Goal: Task Accomplishment & Management: Manage account settings

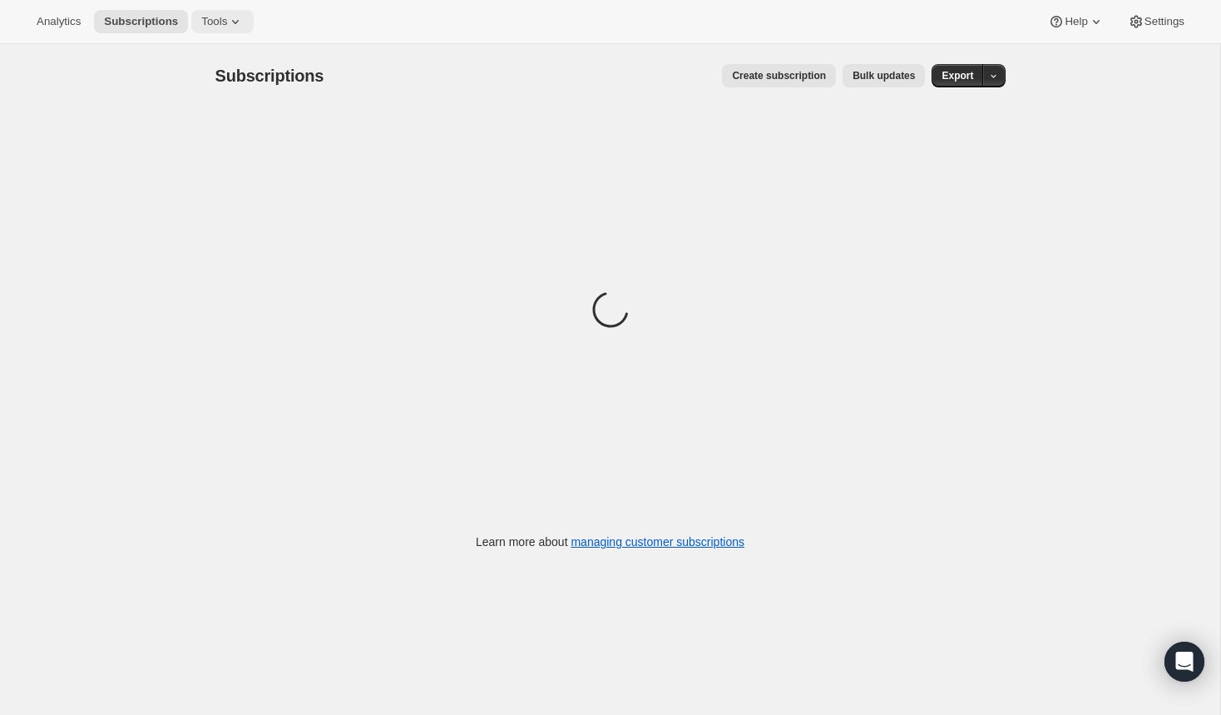
click at [226, 27] on span "Tools" at bounding box center [214, 21] width 26 height 13
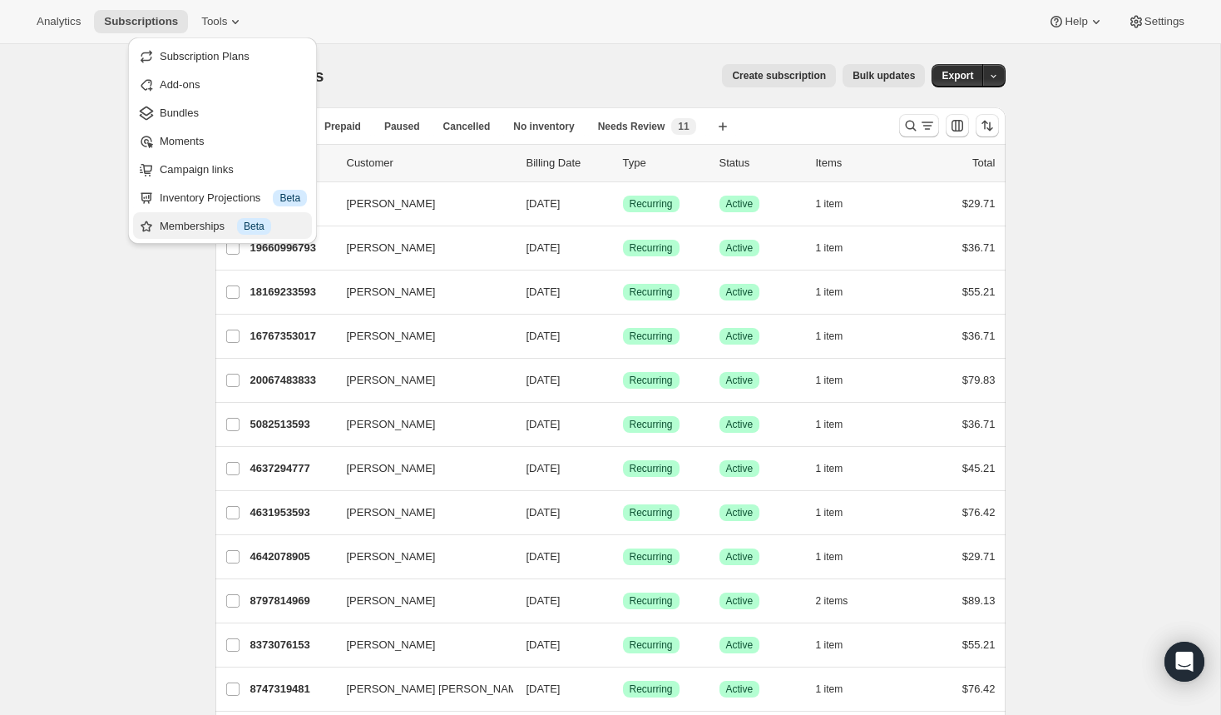
click at [166, 225] on div "Memberships Info Beta" at bounding box center [233, 226] width 147 height 17
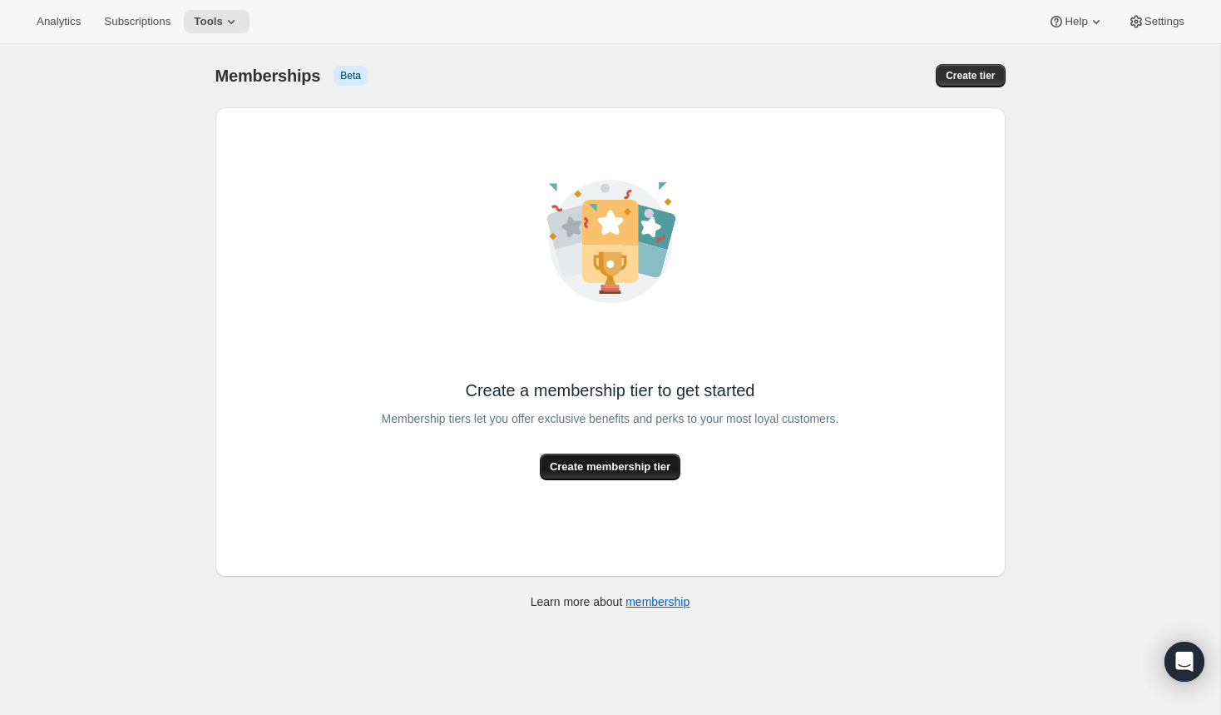
click at [616, 470] on span "Create membership tier" at bounding box center [610, 466] width 121 height 17
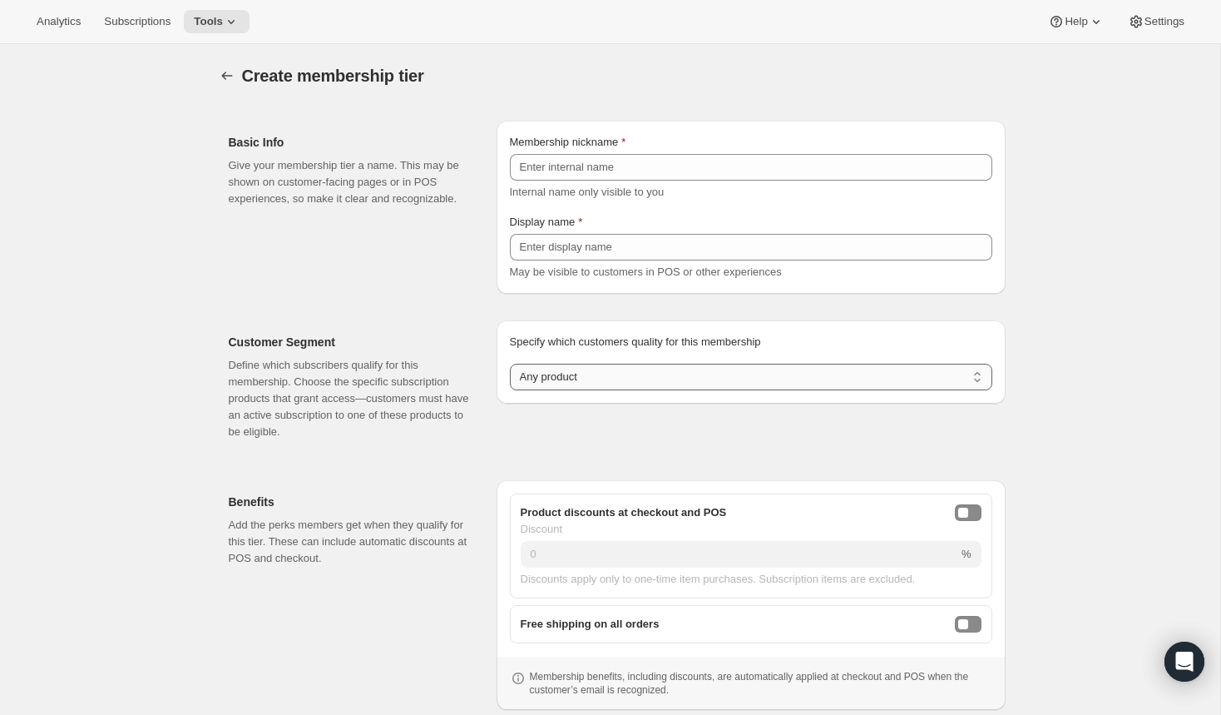
click at [593, 373] on select "Any product Subscribe to specific product(s) Subscribe to specific variant(s)" at bounding box center [751, 377] width 483 height 27
click at [553, 379] on select "Any product Subscribe to specific product(s) Subscribe to specific variant(s)" at bounding box center [751, 377] width 483 height 27
select select "products"
click at [510, 390] on select "Any product Subscribe to specific product(s) Subscribe to specific variant(s)" at bounding box center [751, 377] width 483 height 27
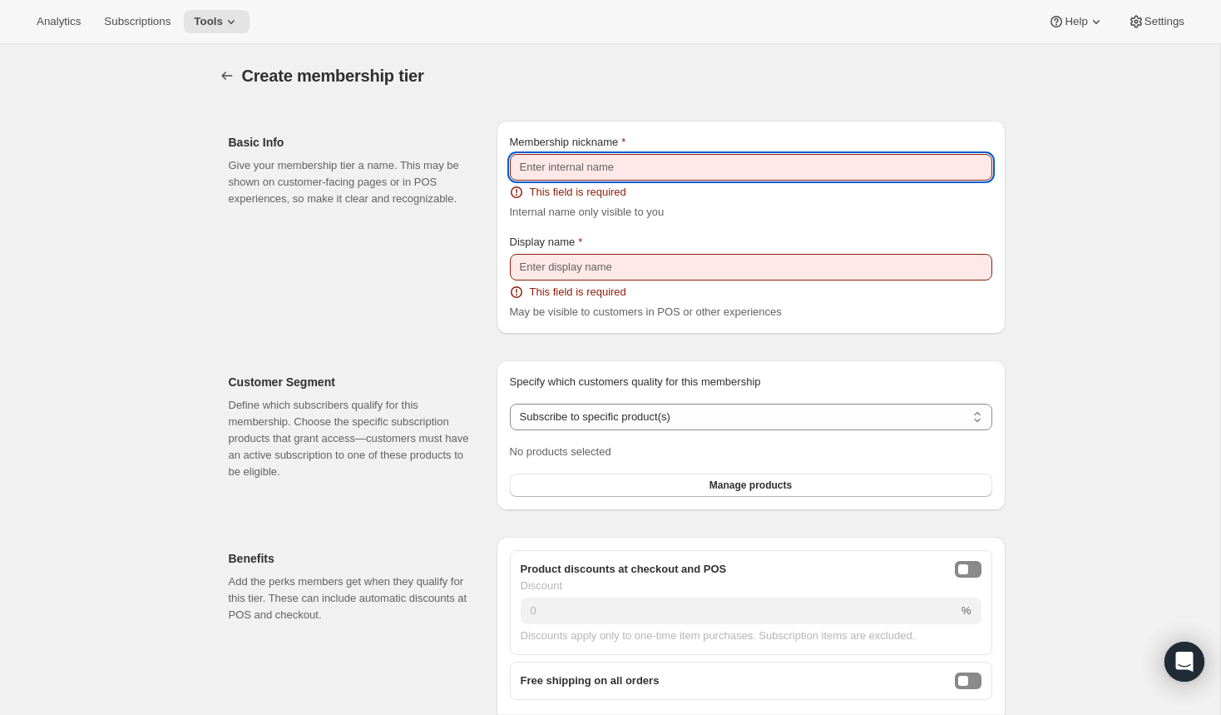
click at [571, 164] on input "Membership nickname" at bounding box center [751, 167] width 483 height 27
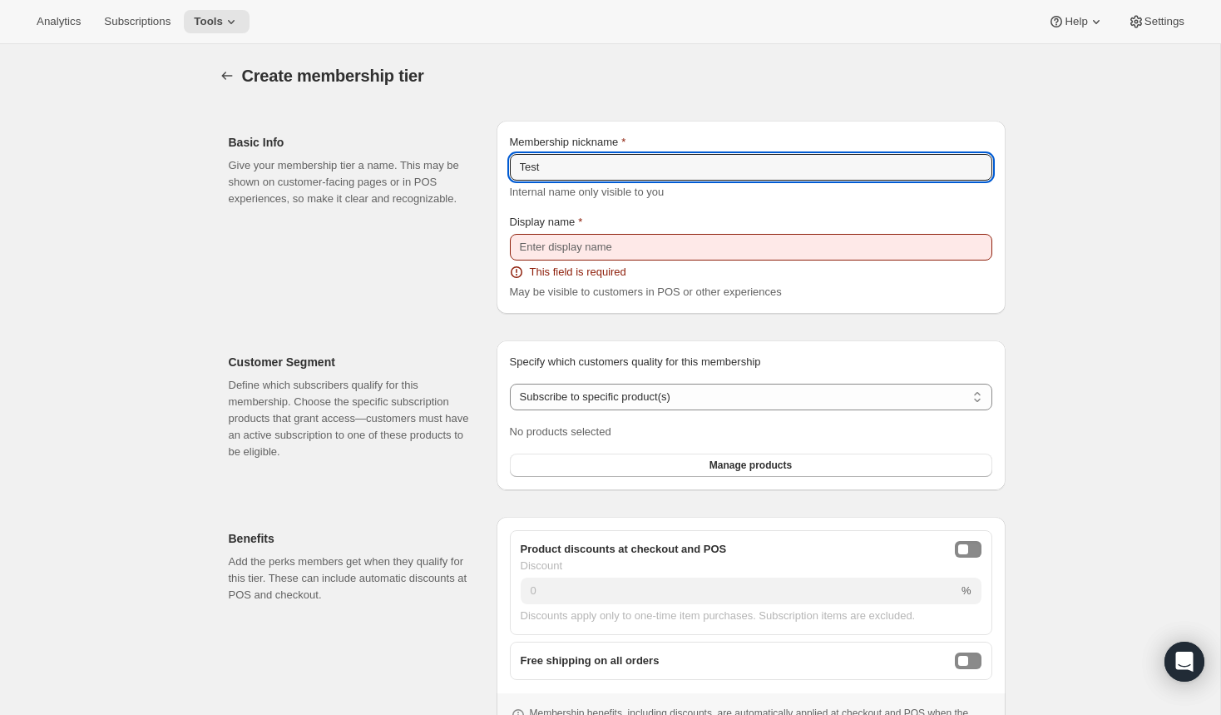
type input "Test"
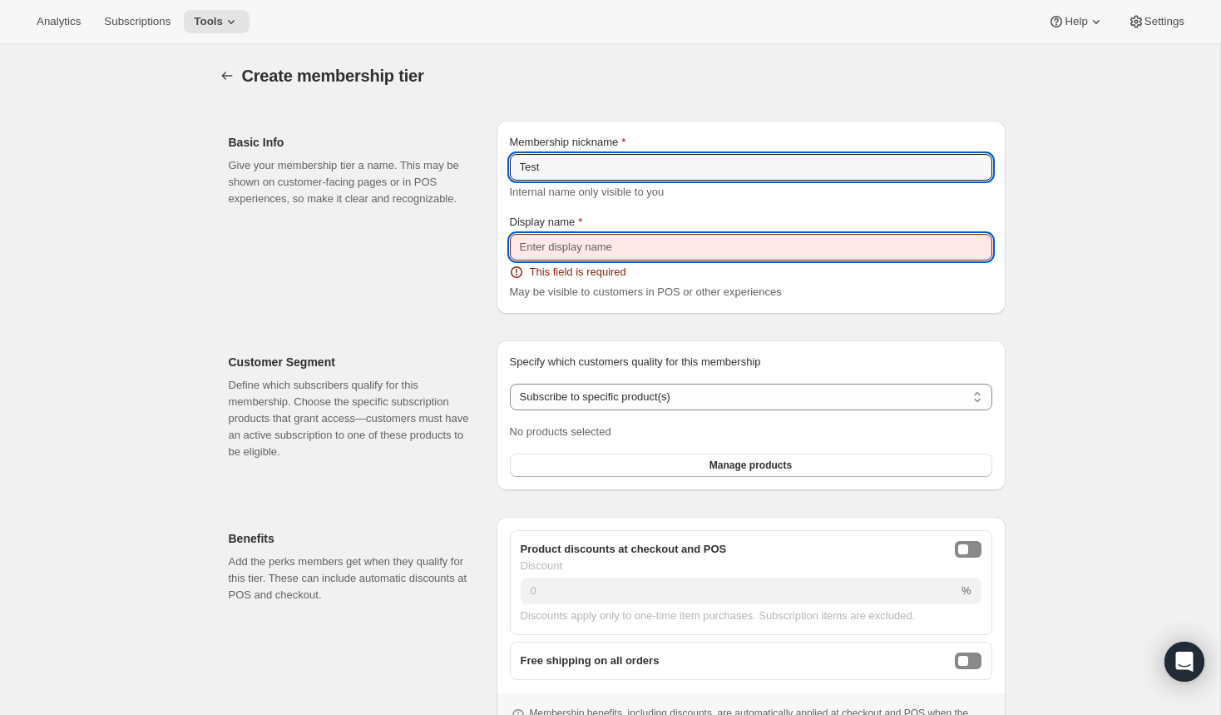
click at [582, 240] on input "Display name" at bounding box center [751, 247] width 483 height 27
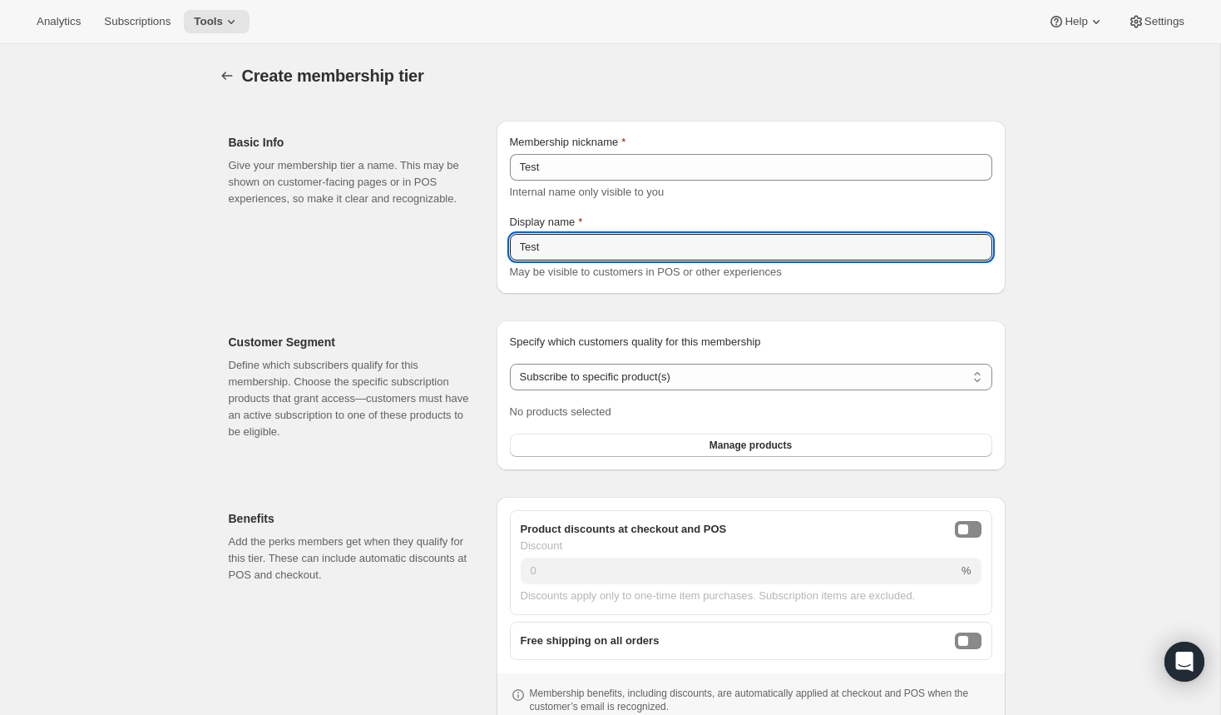
type input "Test"
click at [497, 440] on div "Specify which customers quality for this membership Specify which customers qua…" at bounding box center [751, 395] width 509 height 150
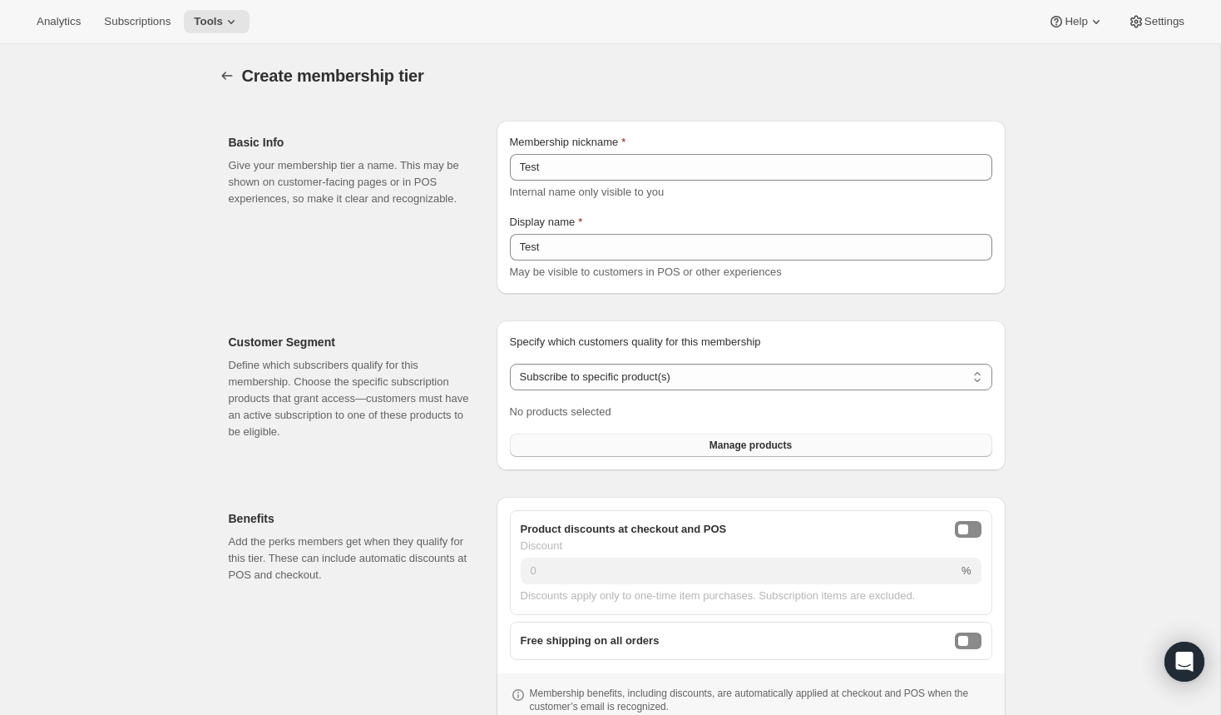
click at [550, 440] on button "Manage products" at bounding box center [751, 444] width 483 height 23
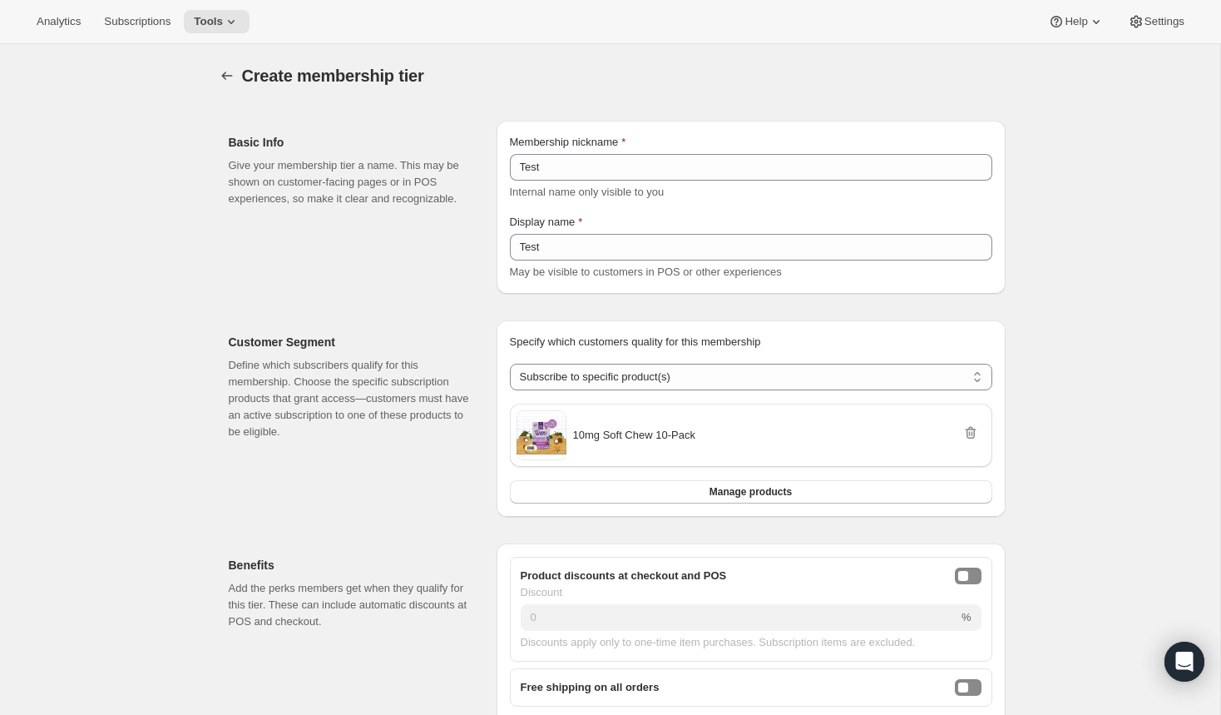
select select "any"
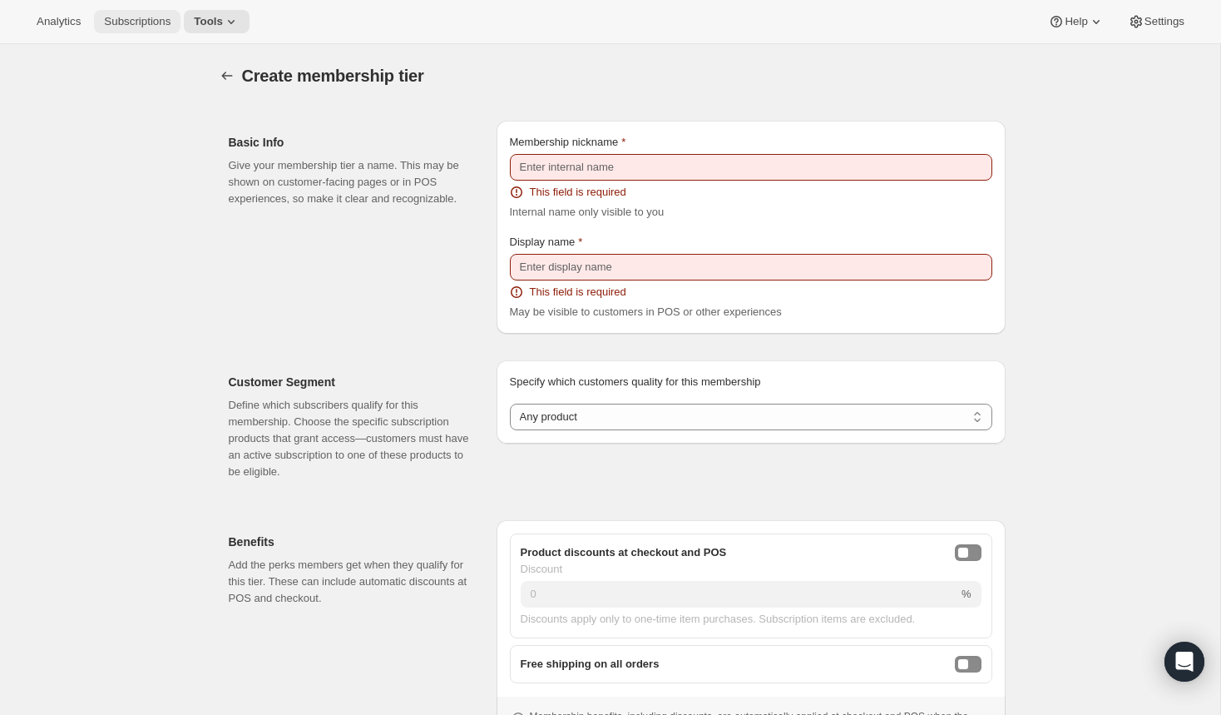
click at [158, 27] on span "Subscriptions" at bounding box center [137, 21] width 67 height 13
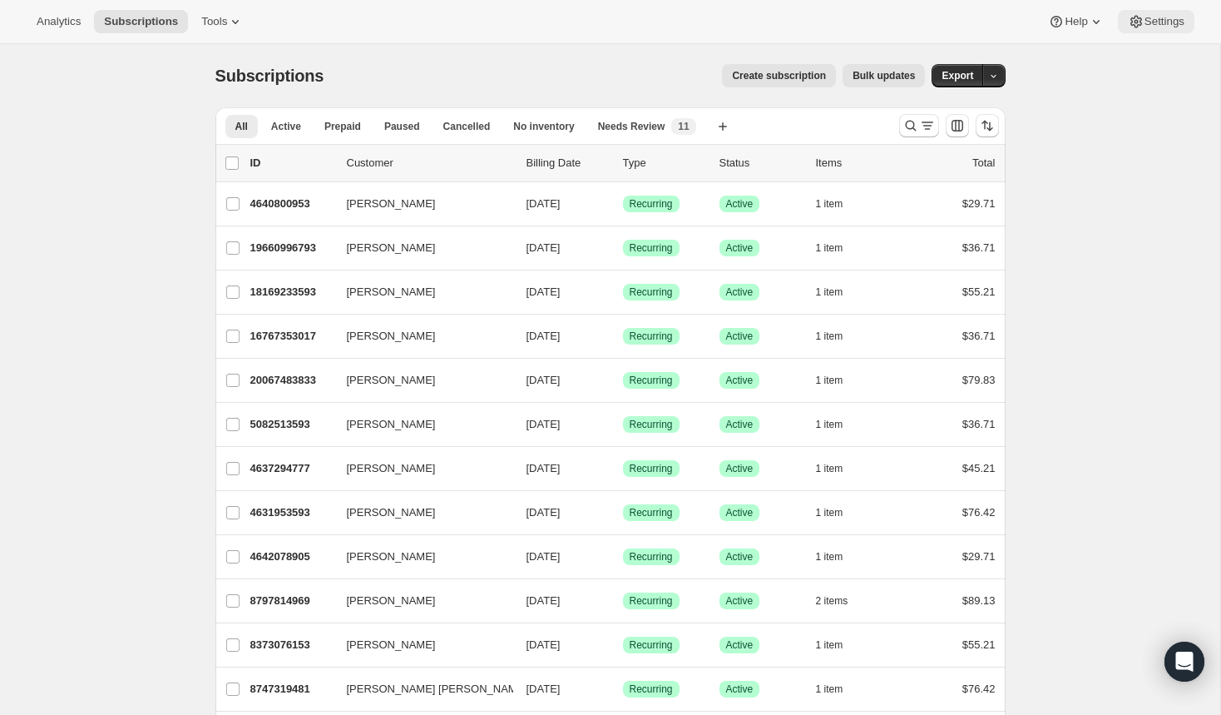
click at [1157, 25] on span "Settings" at bounding box center [1165, 21] width 40 height 13
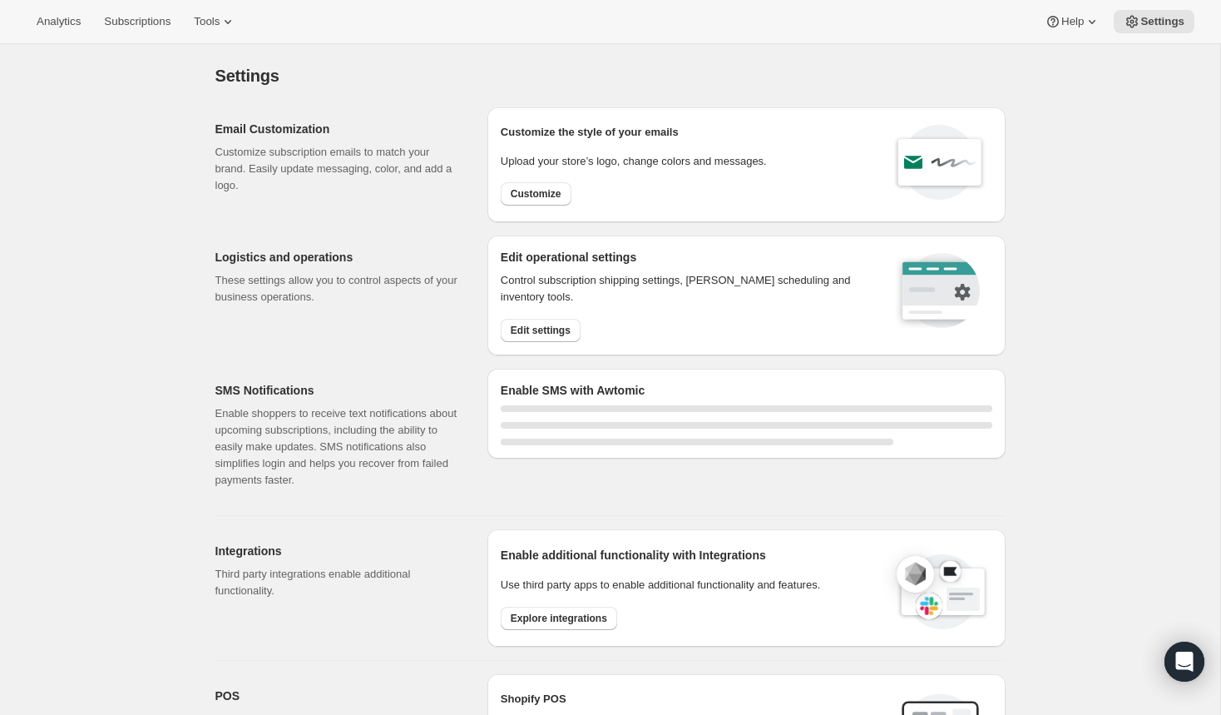
select select "20:00"
select select "08:00"
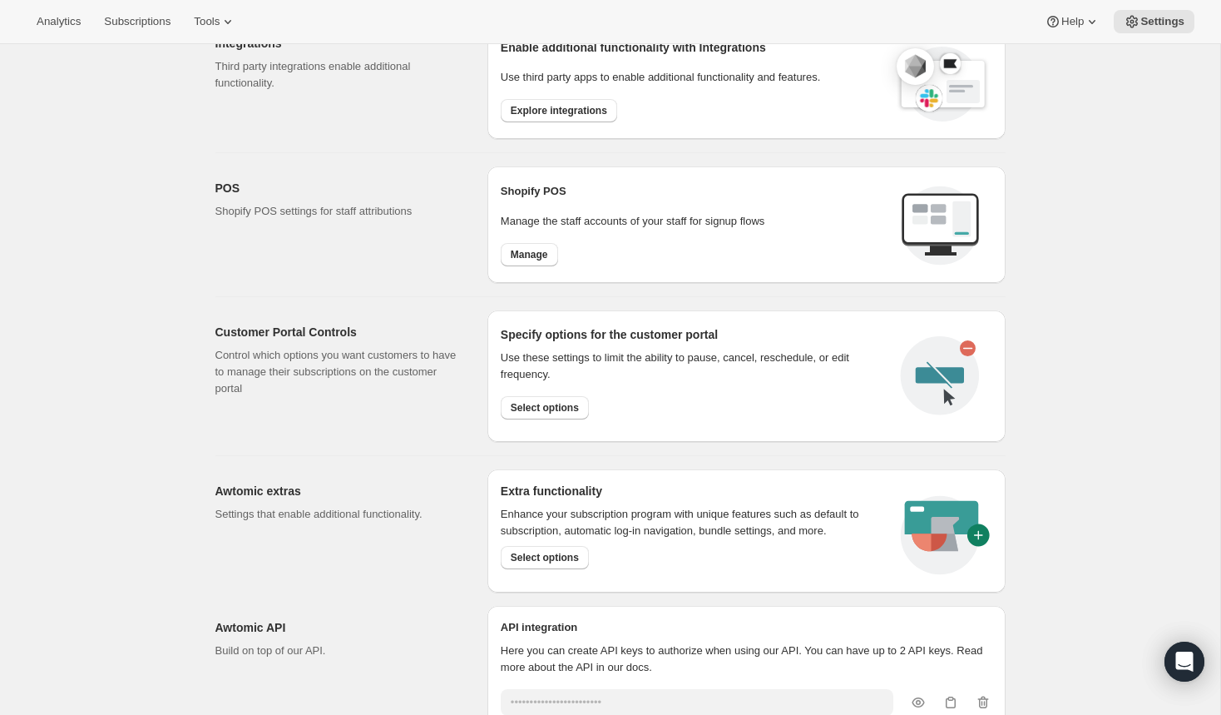
scroll to position [795, 0]
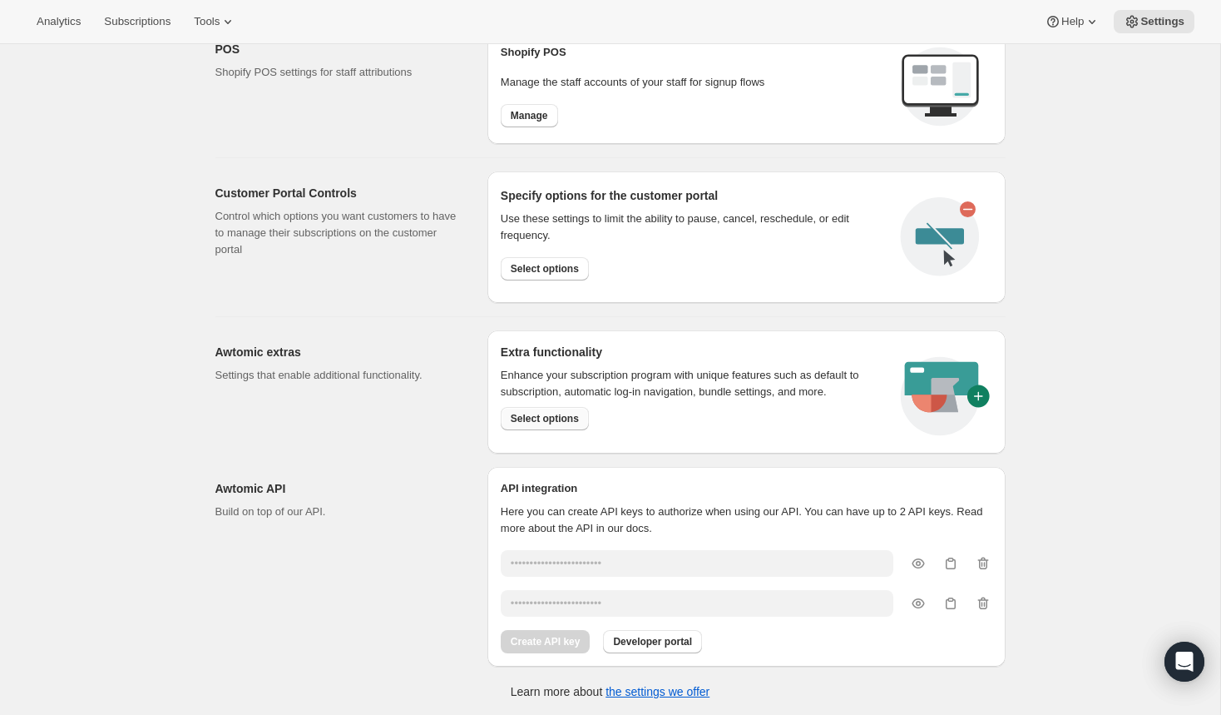
click at [541, 419] on span "Select options" at bounding box center [545, 418] width 68 height 13
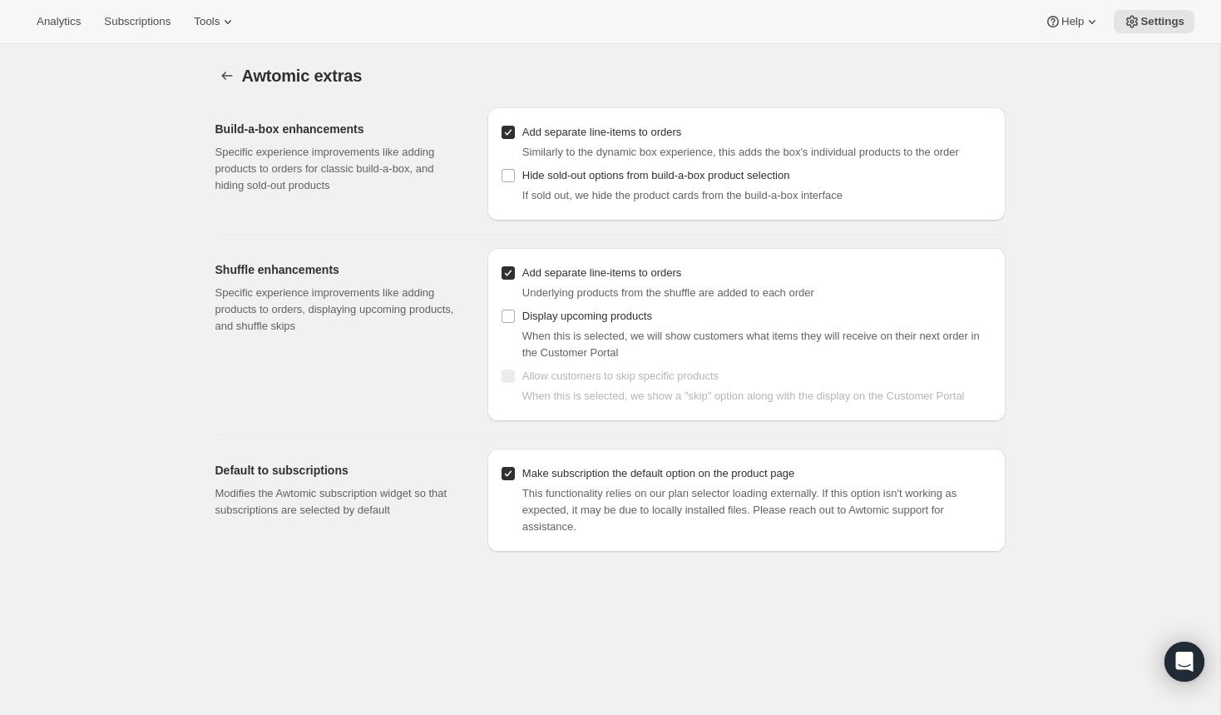
scroll to position [2, 0]
click at [228, 71] on icon "Settings" at bounding box center [227, 74] width 17 height 17
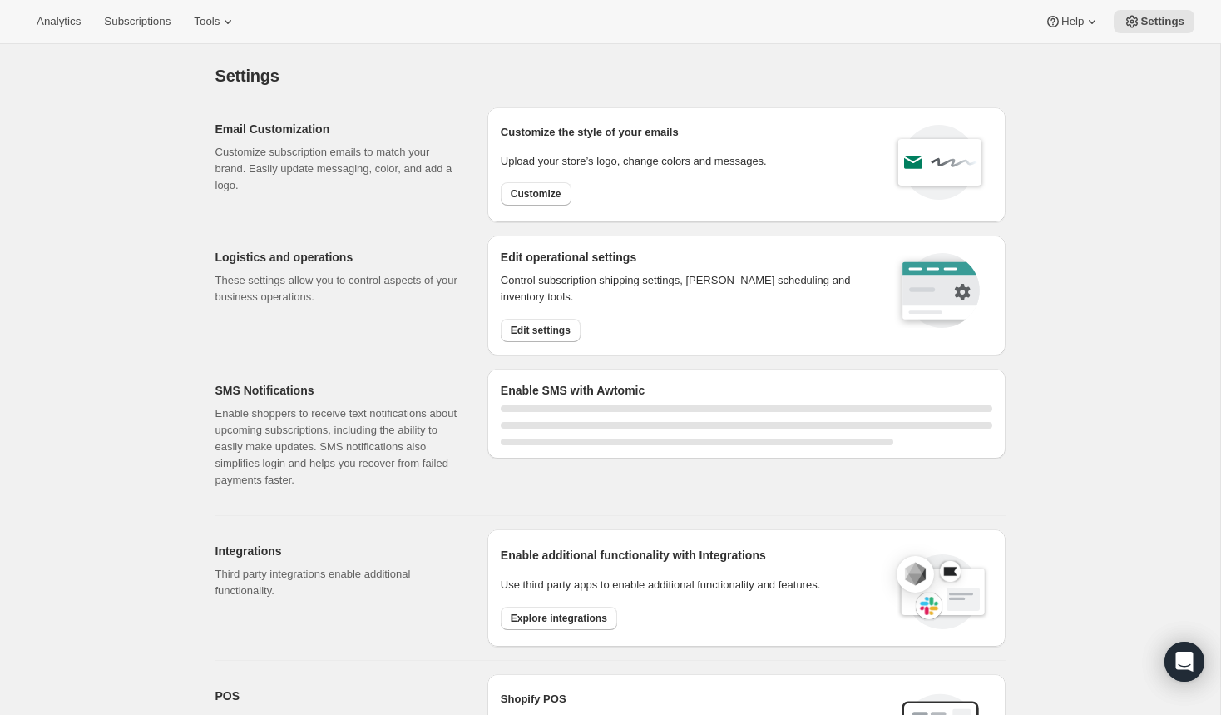
select select "20:00"
select select "08:00"
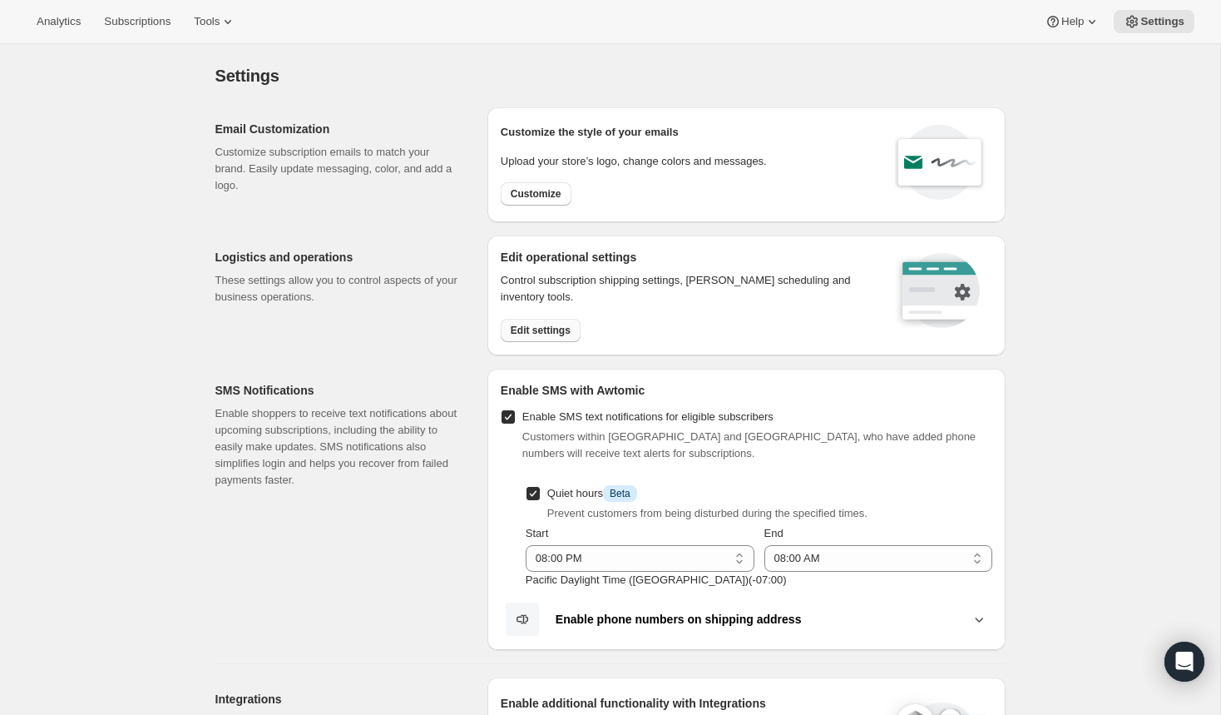
click at [513, 324] on span "Edit settings" at bounding box center [541, 330] width 60 height 13
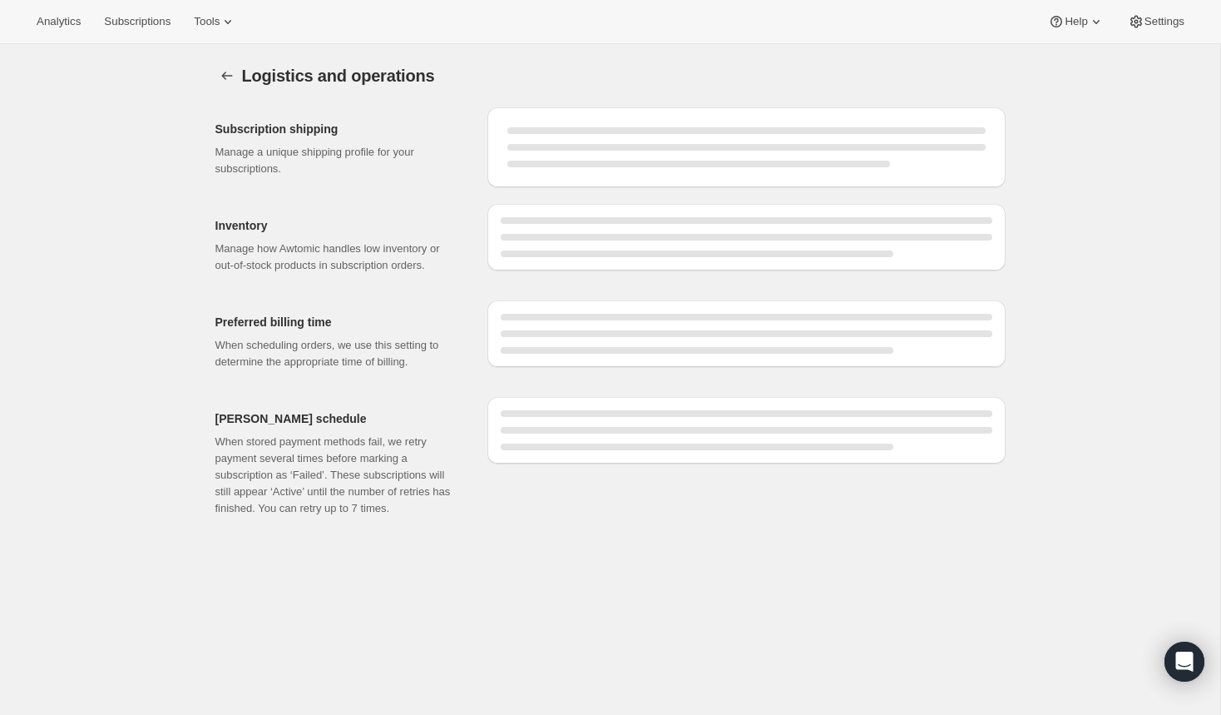
select select "07:00"
select select "DAY"
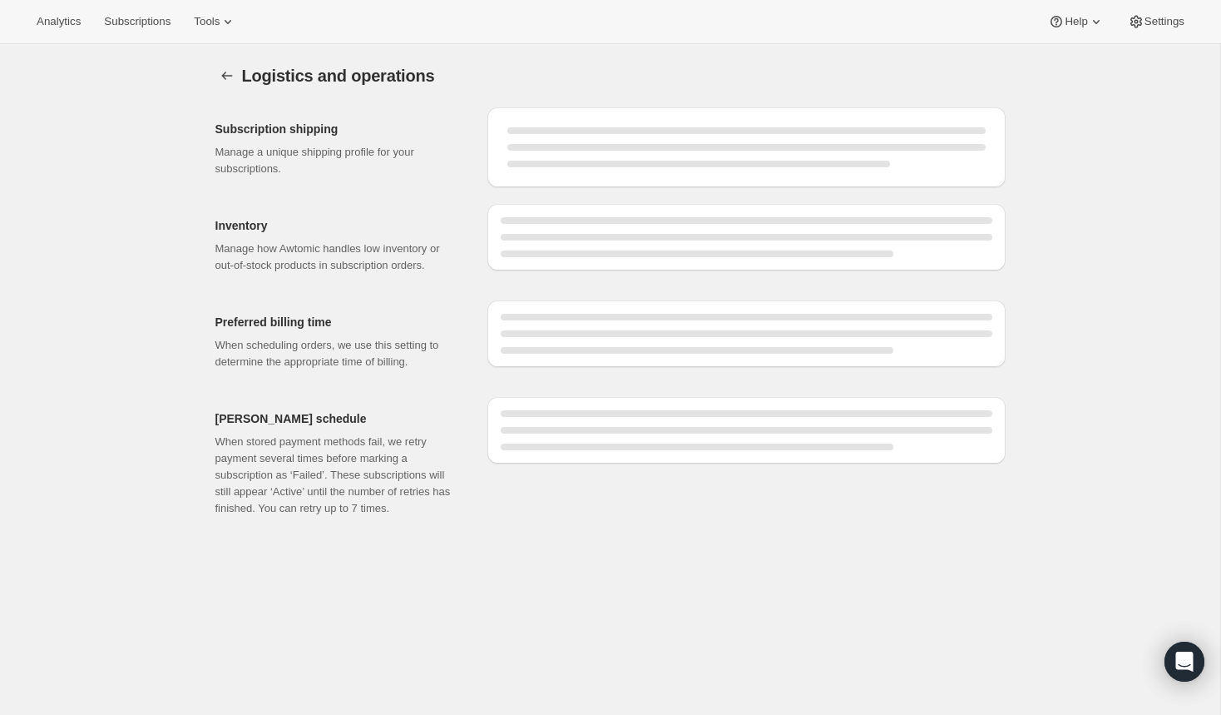
select select "DAY"
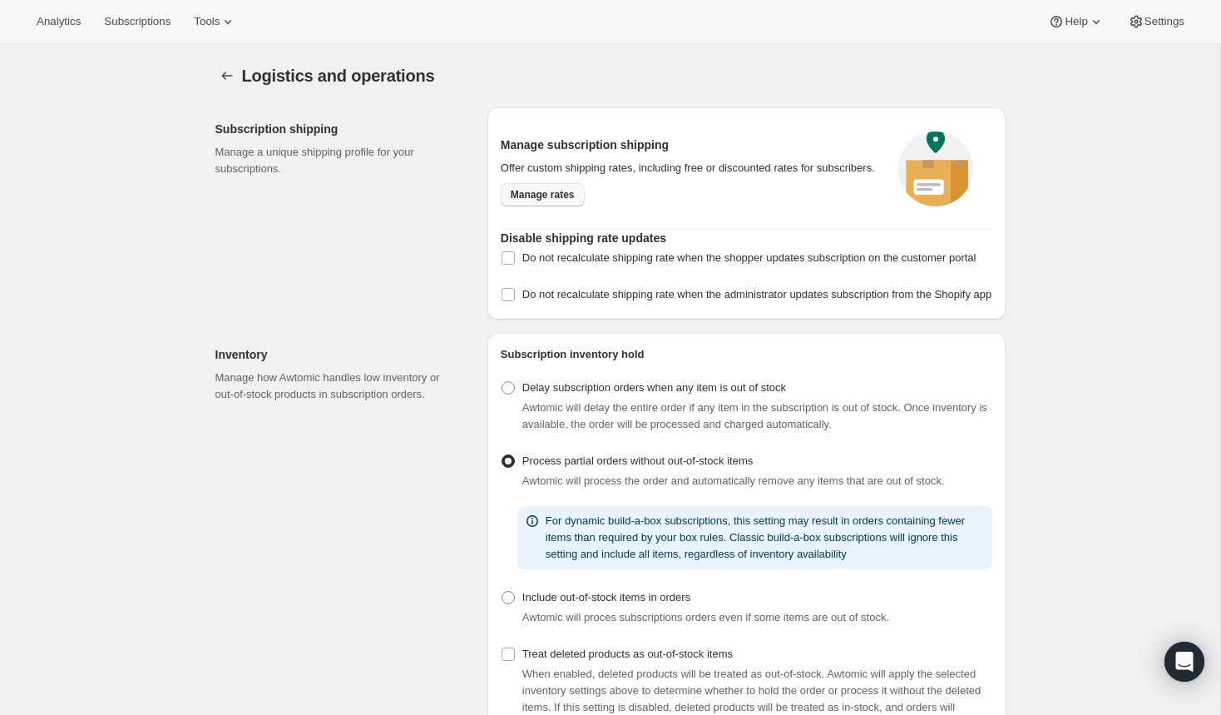
click at [531, 201] on span "Manage rates" at bounding box center [543, 194] width 64 height 13
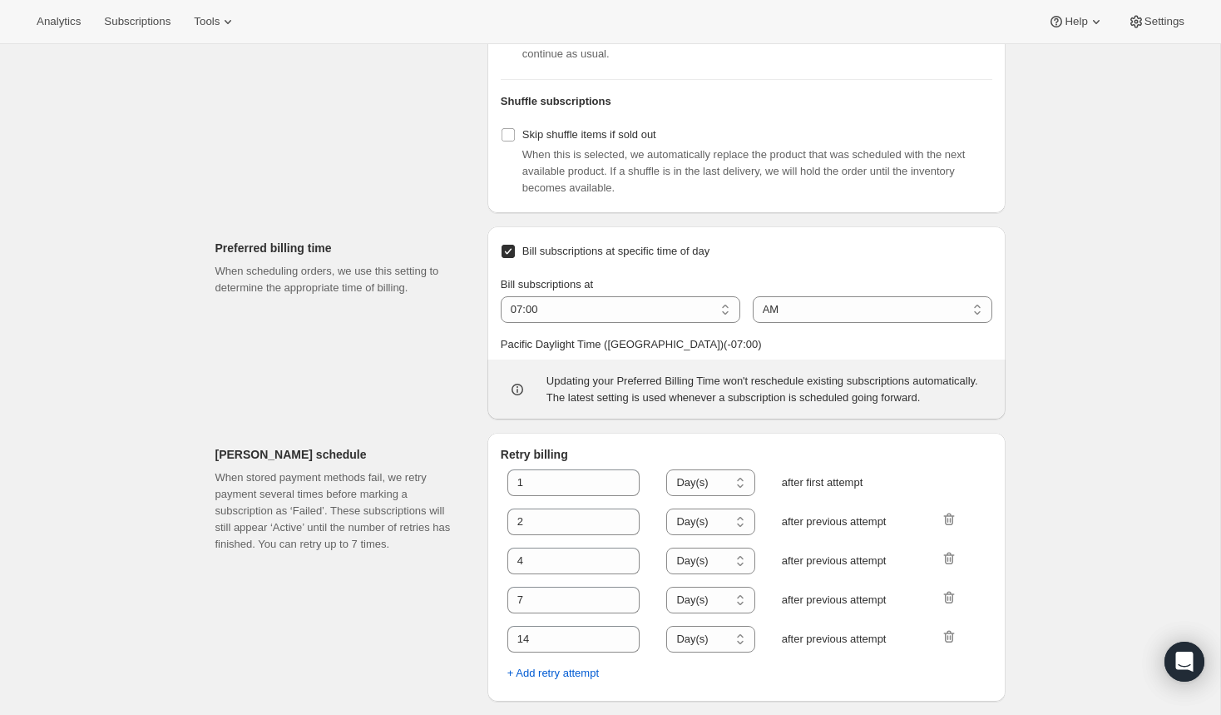
scroll to position [719, 0]
